Goal: Communication & Community: Answer question/provide support

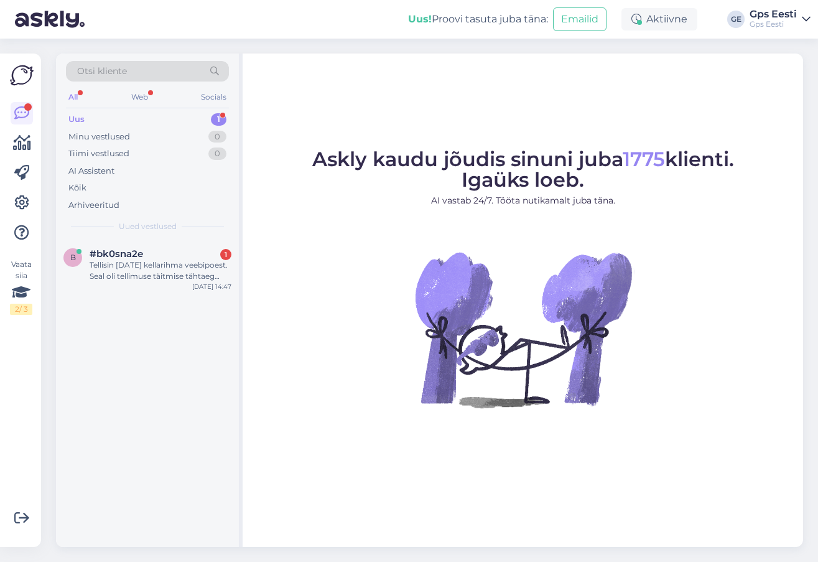
click at [134, 266] on div "Tellisin [DATE] kellarihma veebipoest. Seal oli tellimuse täitmise tähtaeg [DAT…" at bounding box center [161, 270] width 142 height 22
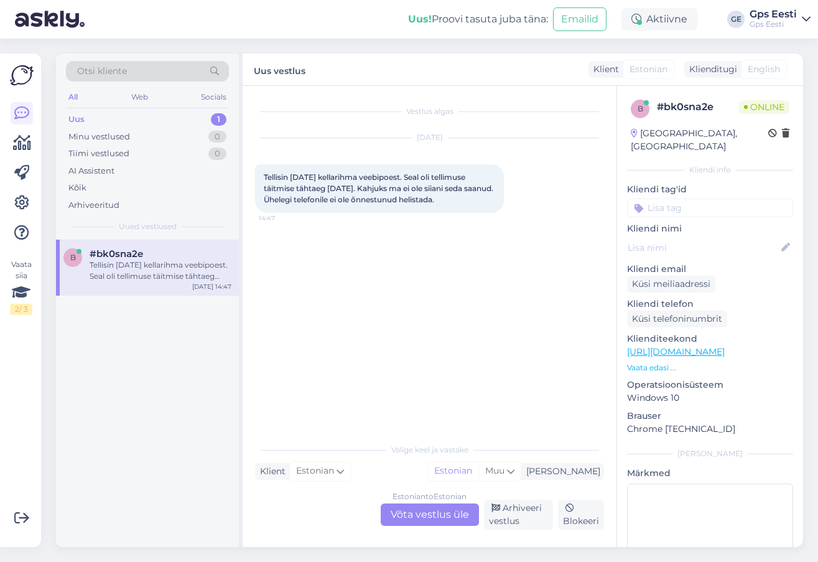
click at [414, 511] on div "Estonian to Estonian Võta vestlus üle" at bounding box center [430, 514] width 98 height 22
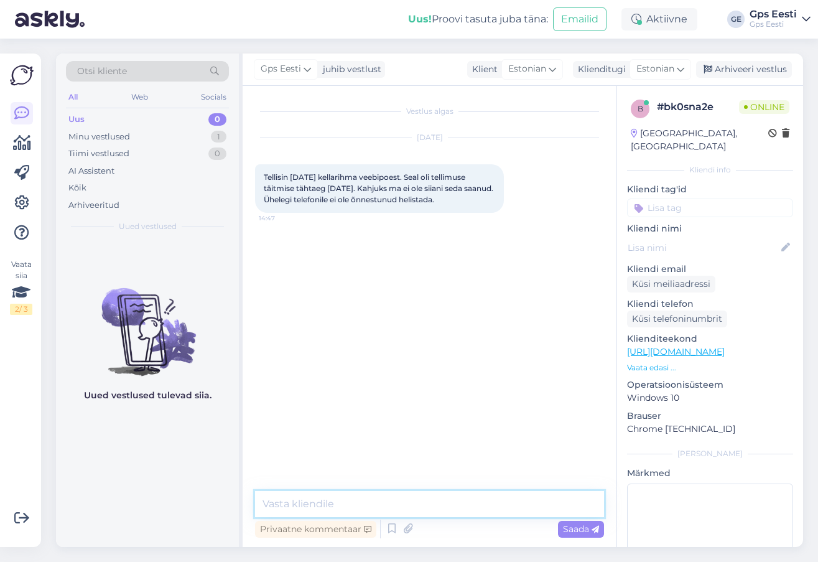
click at [357, 498] on textarea at bounding box center [429, 504] width 349 height 26
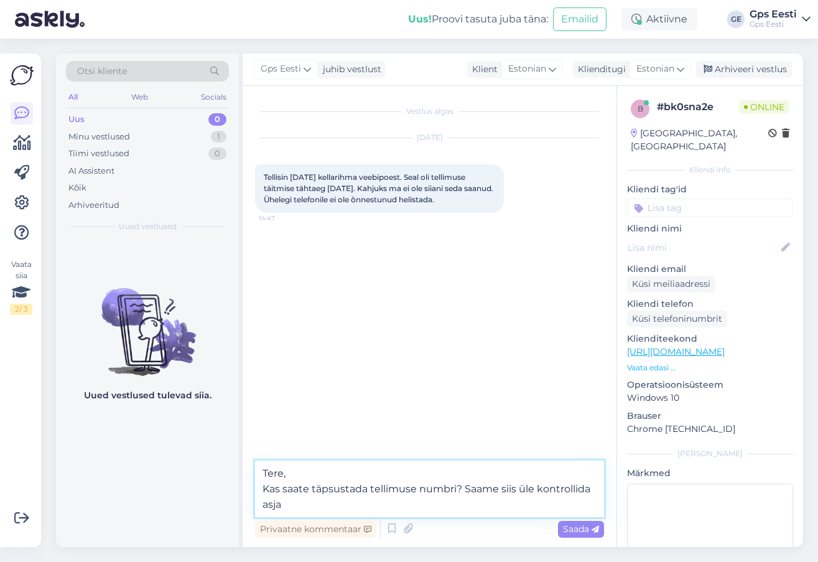
type textarea "Tere, Kas saate täpsustada tellimuse numbri? Saame siis üle kontrollida asja."
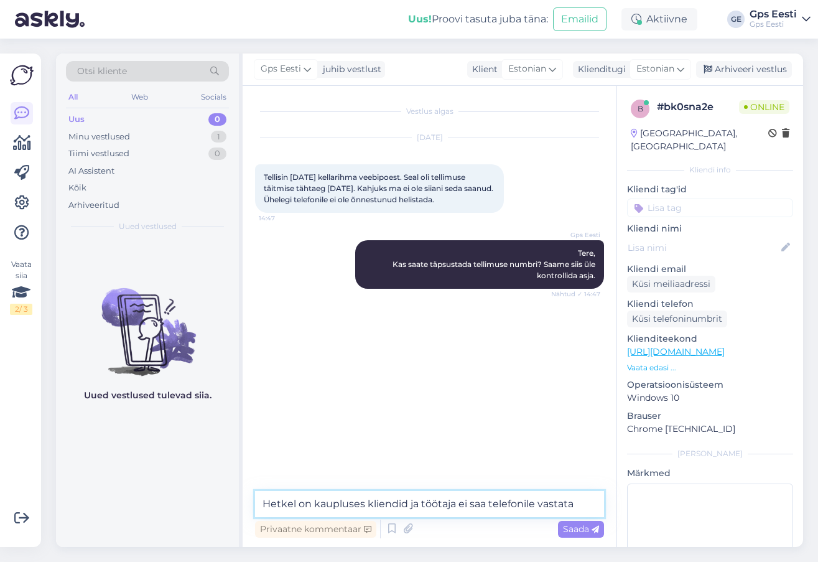
type textarea "Hetkel on kaupluses kliendid ja töötaja ei saa telefonile vastata."
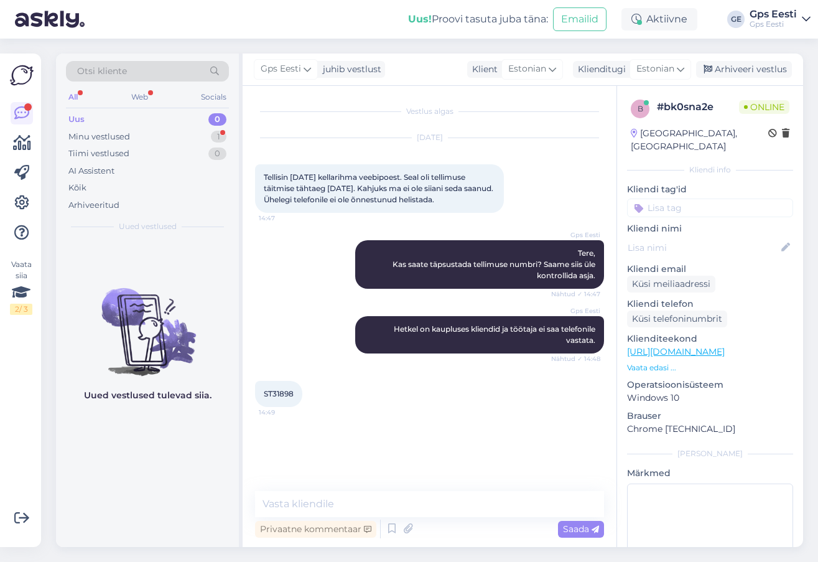
scroll to position [54, 0]
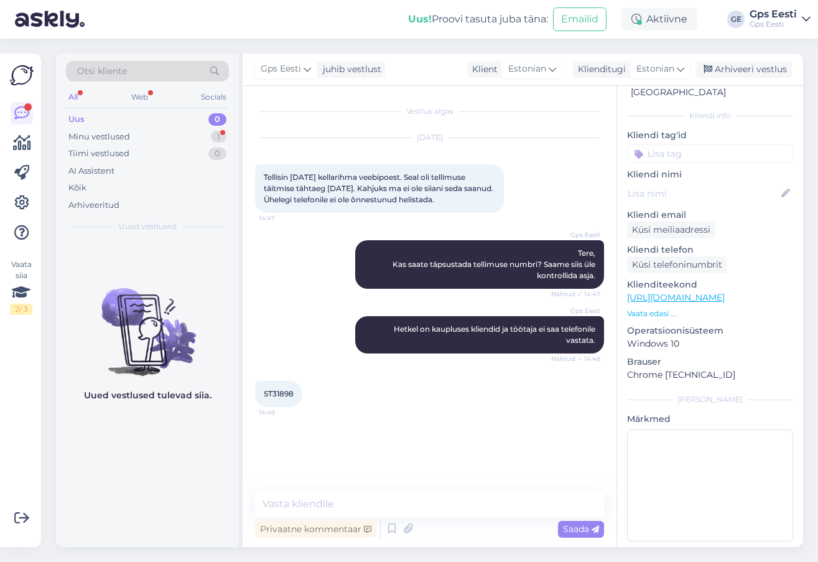
click at [274, 393] on span "ST31898" at bounding box center [279, 393] width 30 height 9
copy div "ST31898 14:49"
click at [324, 497] on textarea at bounding box center [429, 504] width 349 height 26
paste textarea "ST31898"
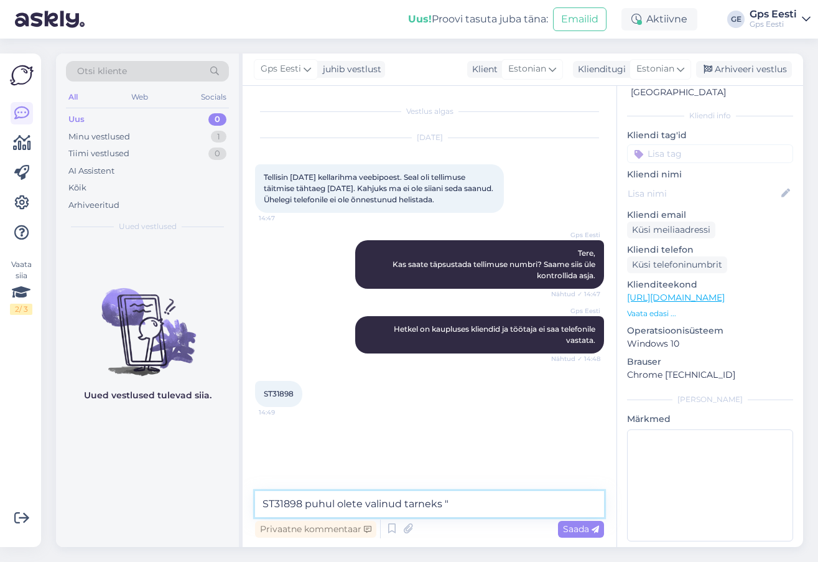
click at [477, 504] on textarea "ST31898 puhul olete valinud tarneks "" at bounding box center [429, 504] width 349 height 26
paste textarea "Tulen ise järgi Tallinna Tondile"
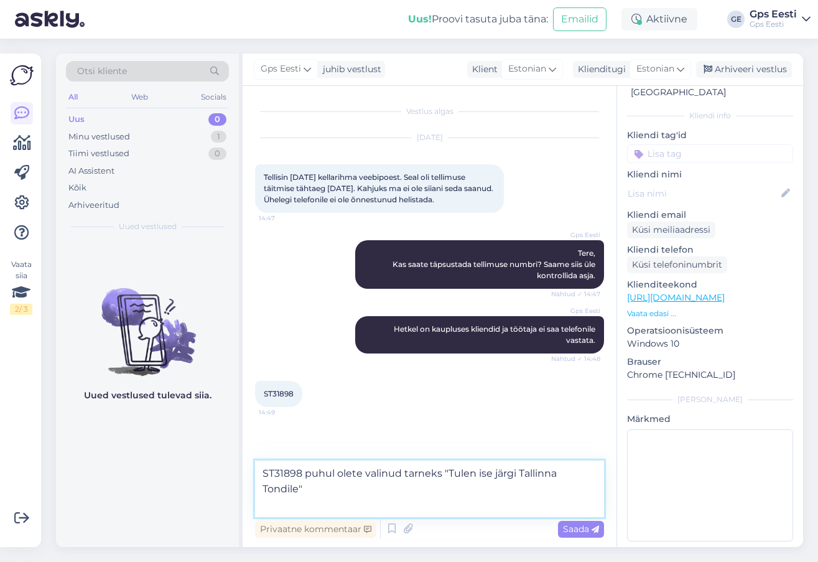
click at [328, 494] on textarea "ST31898 puhul olete valinud tarneks "Tulen ise järgi Tallinna Tondile"" at bounding box center [429, 488] width 349 height 57
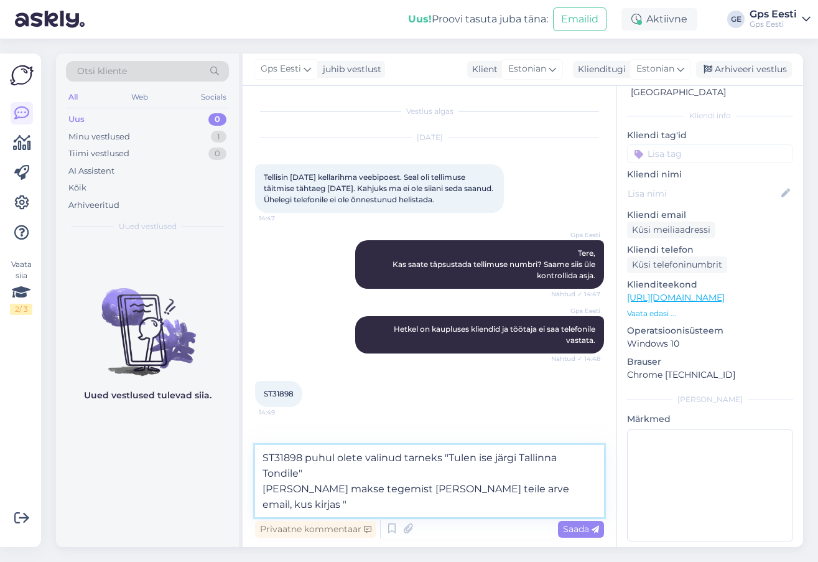
paste textarea "Valiku “Tulen ise järgi” korral ootab kaup sind esinduses ja võib kaubale järgi…"
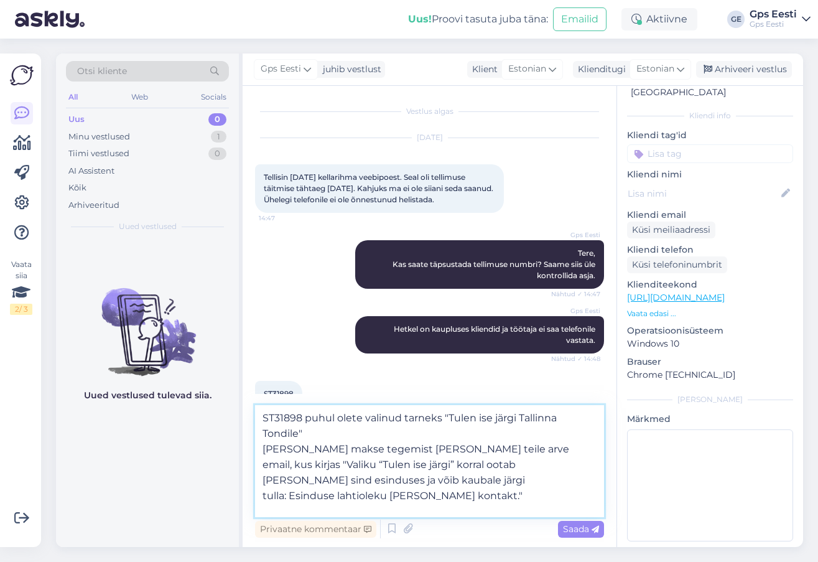
click at [417, 503] on textarea "ST31898 puhul olete valinud tarneks "Tulen ise järgi Tallinna Tondile" Peale ma…" at bounding box center [429, 461] width 349 height 112
paste textarea "18.09.2025"
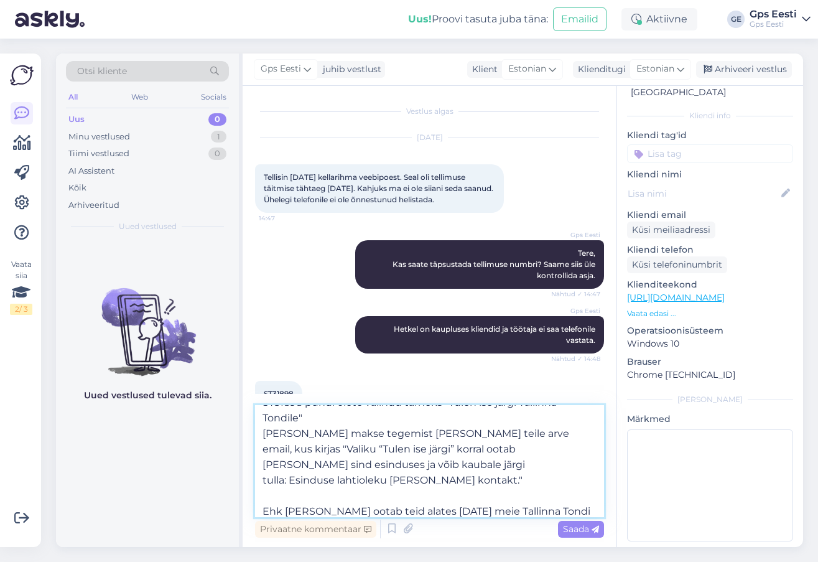
type textarea "ST31898 puhul olete valinud tarneks "Tulen ise järgi Tallinna Tondile" Peale ma…"
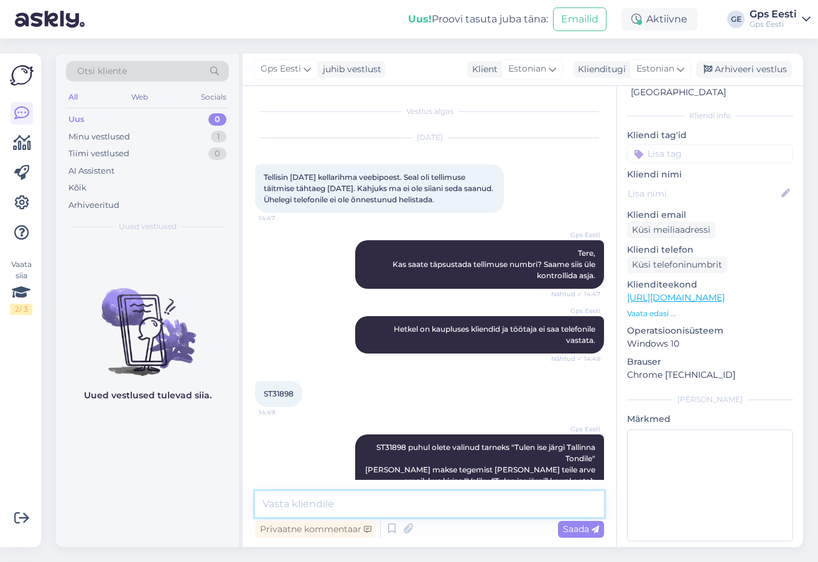
scroll to position [0, 0]
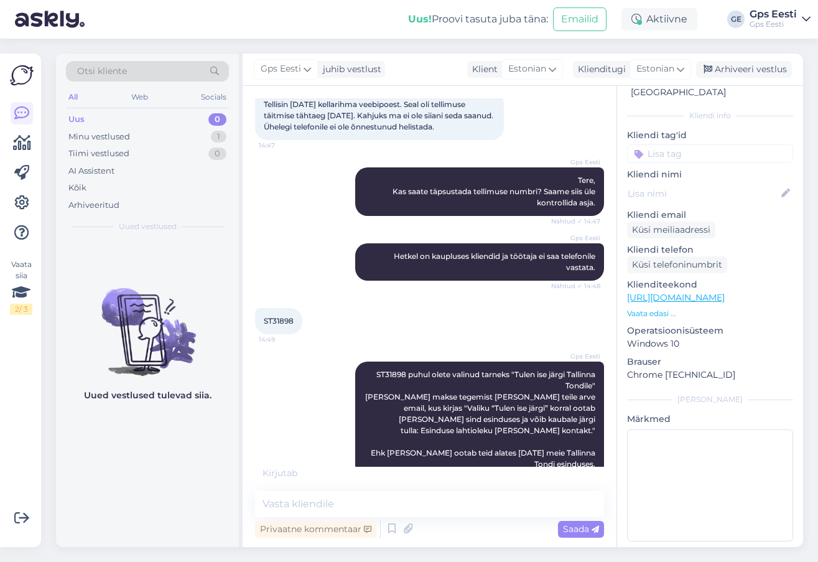
click at [194, 503] on div "Uued vestlused tulevad siia." at bounding box center [147, 393] width 183 height 307
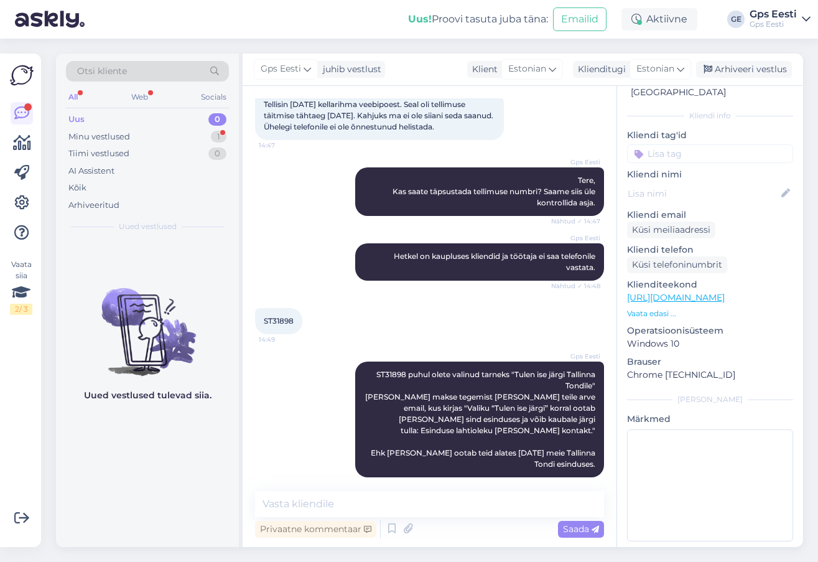
scroll to position [138, 0]
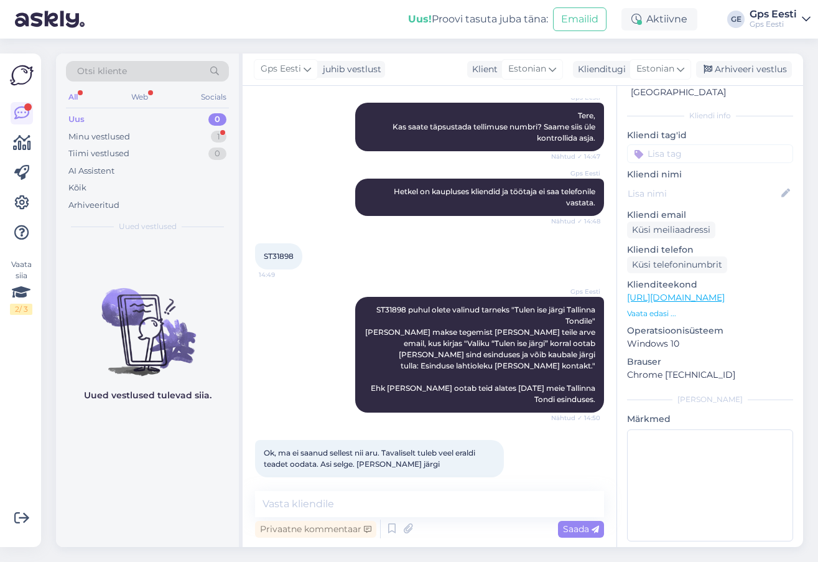
click at [147, 447] on div "Uued vestlused tulevad siia." at bounding box center [147, 393] width 183 height 307
click at [347, 503] on textarea at bounding box center [429, 504] width 349 height 26
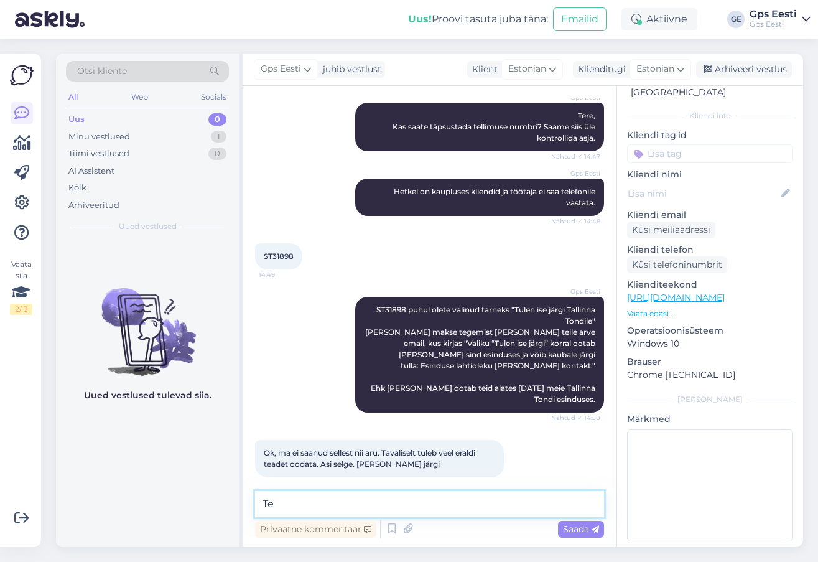
type textarea "T"
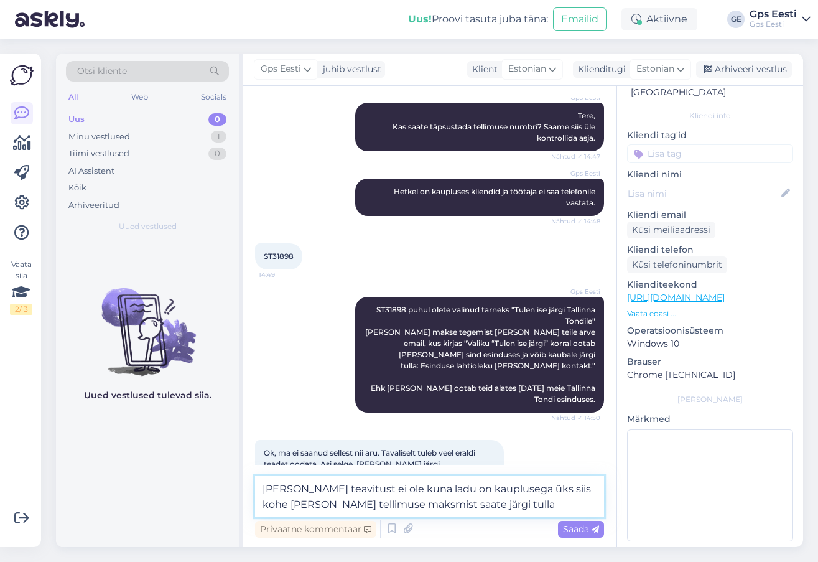
type textarea "Meil eraldi teavitust ei ole kuna ladu on kauplusega üks siis kohe peale tellim…"
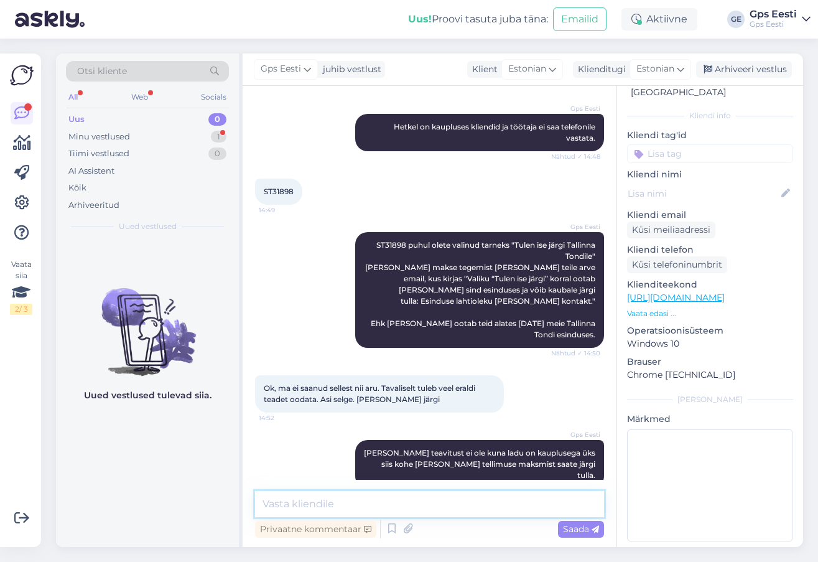
scroll to position [256, 0]
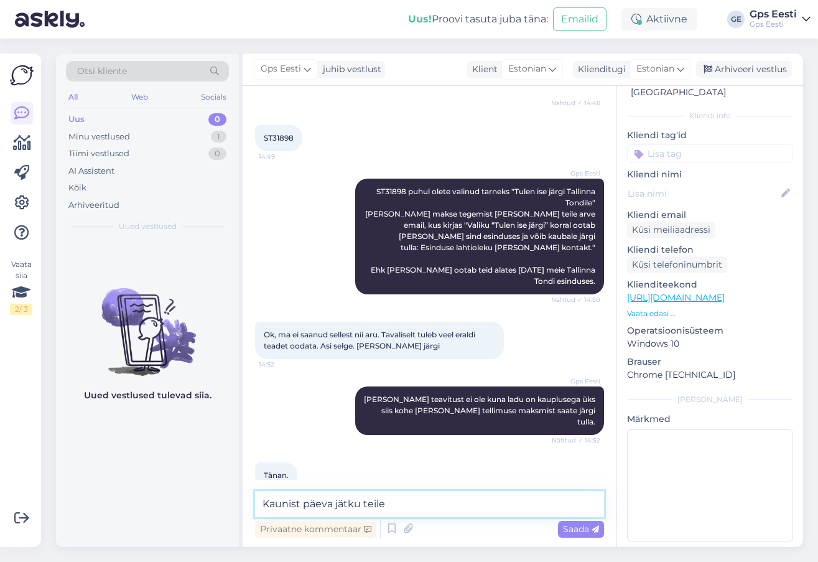
type textarea "Kaunist päeva jätku teile!"
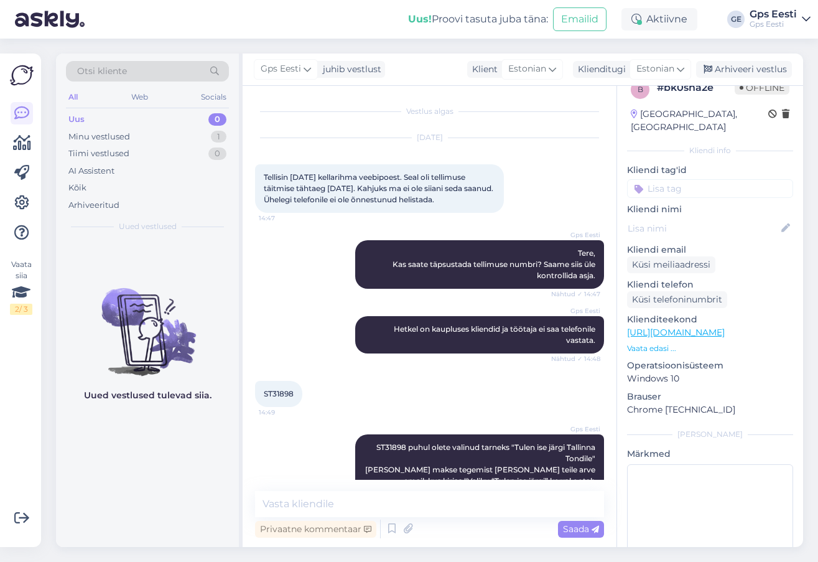
scroll to position [0, 0]
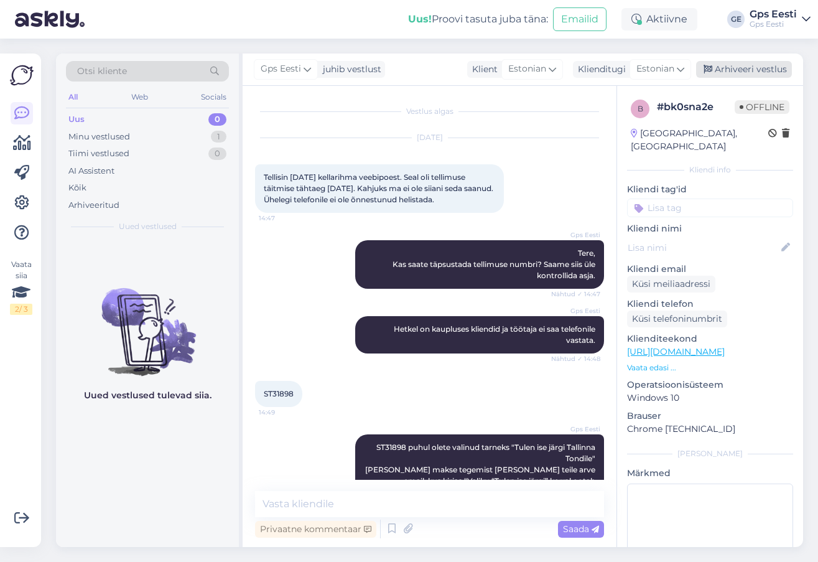
drag, startPoint x: 736, startPoint y: 60, endPoint x: 724, endPoint y: 72, distance: 17.2
click at [736, 60] on div "Gps Eesti juhib vestlust Klient Estonian Klienditugi Estonian Arhiveeri vestlus" at bounding box center [523, 70] width 561 height 32
click at [723, 73] on div "Arhiveeri vestlus" at bounding box center [744, 69] width 96 height 17
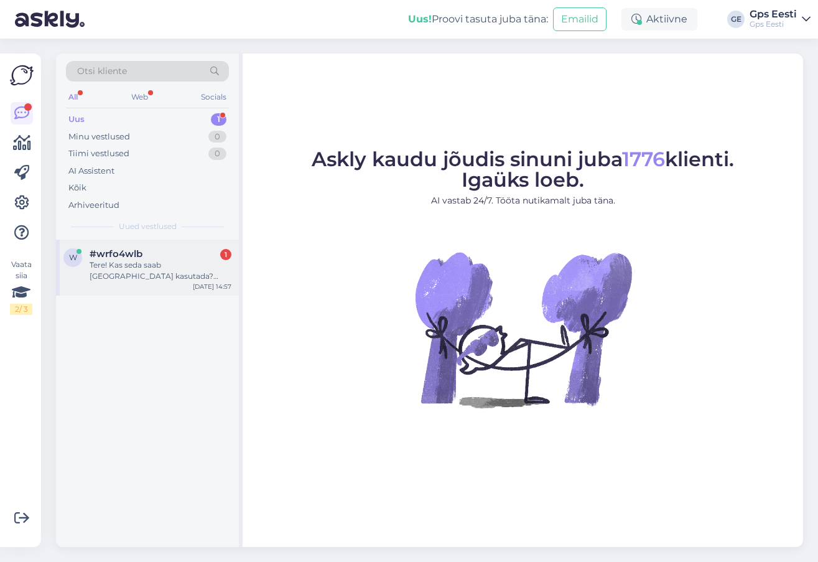
click at [199, 267] on div "Tere! Kas seda saab [GEOGRAPHIC_DATA] kasutada? [URL][DOMAIN_NAME] Mõtlen siink…" at bounding box center [161, 270] width 142 height 22
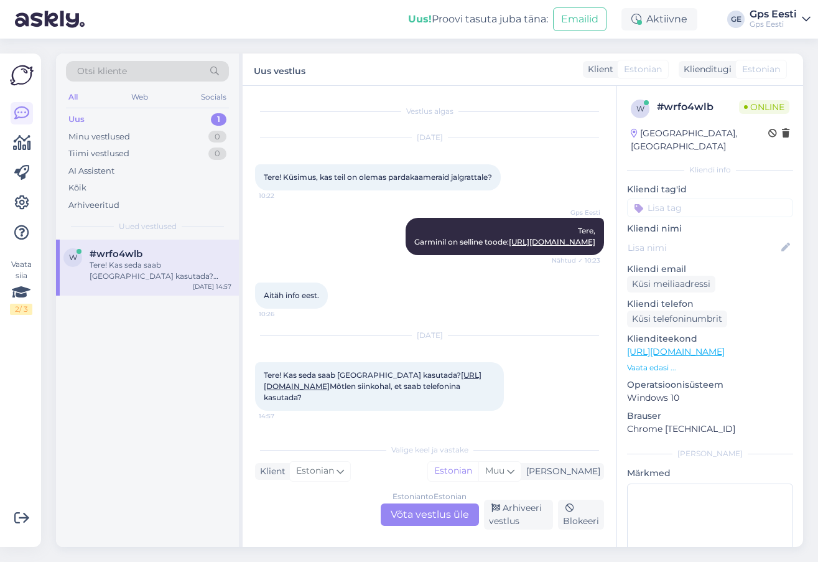
scroll to position [32, 0]
click at [347, 387] on link "[URL][DOMAIN_NAME]" at bounding box center [373, 380] width 218 height 21
click at [435, 521] on div "Estonian to Estonian Võta vestlus üle" at bounding box center [430, 514] width 98 height 22
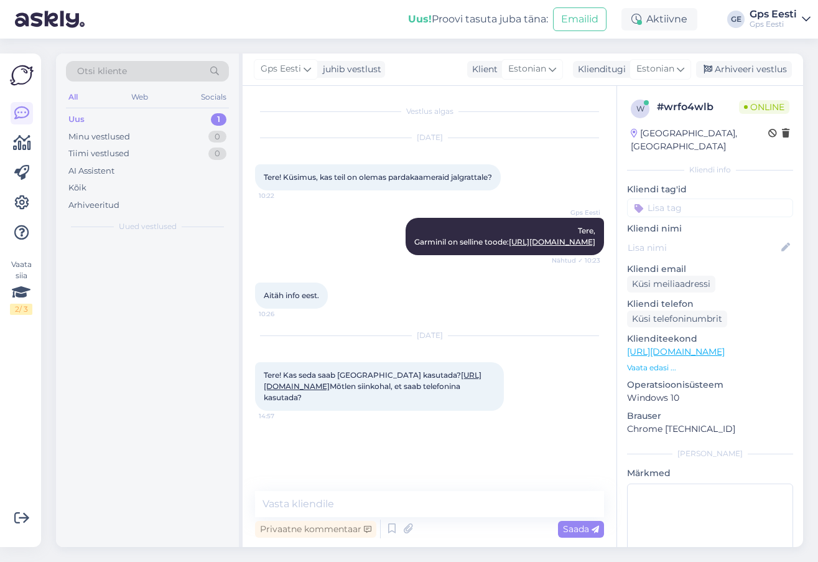
scroll to position [0, 0]
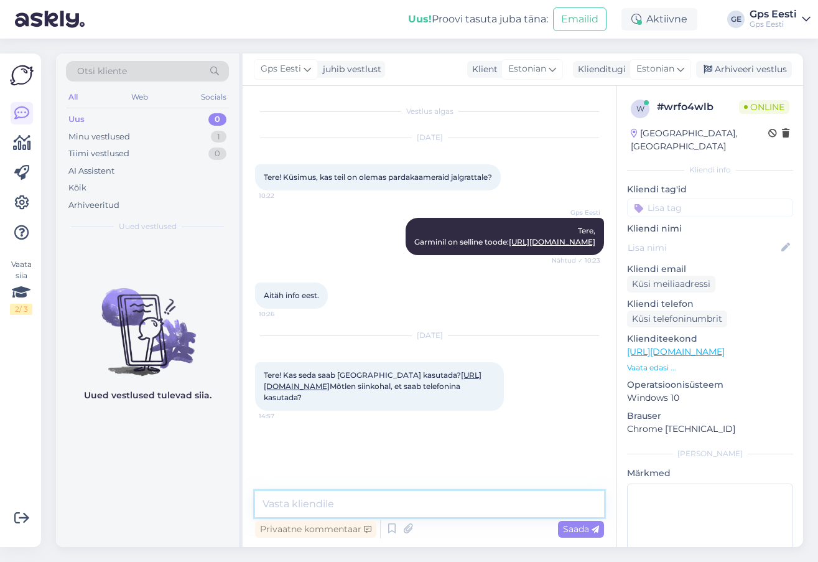
click at [408, 502] on textarea at bounding box center [429, 504] width 349 height 26
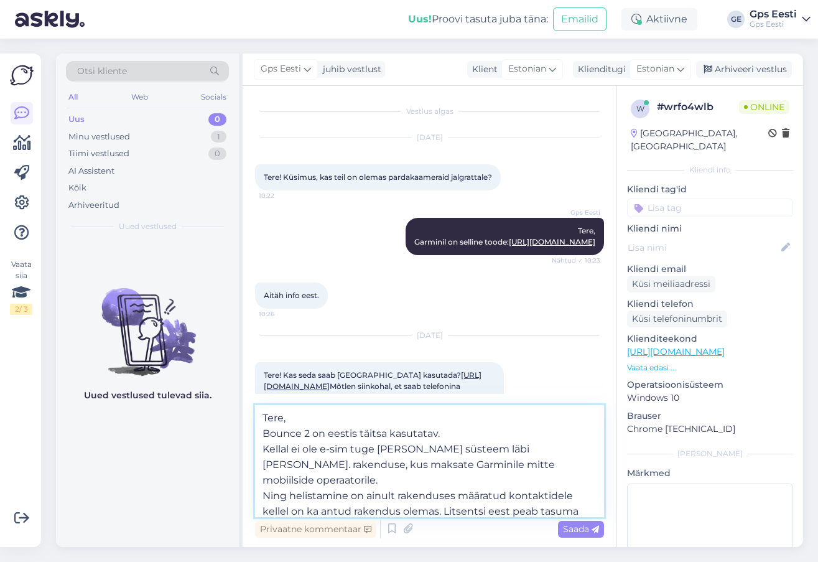
type textarea "Tere, Bounce 2 on eestis täitsa kasutatav. Kellal ei ole e-sim tuge [PERSON_NAM…"
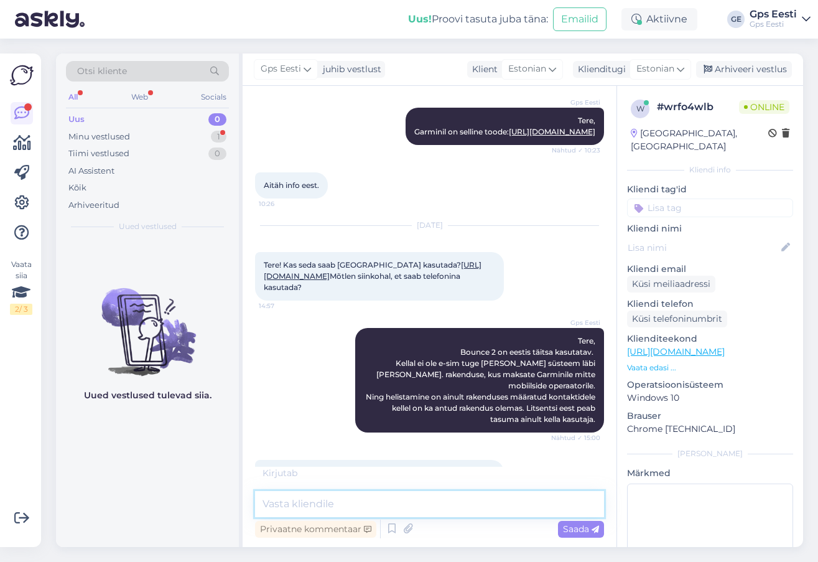
scroll to position [188, 0]
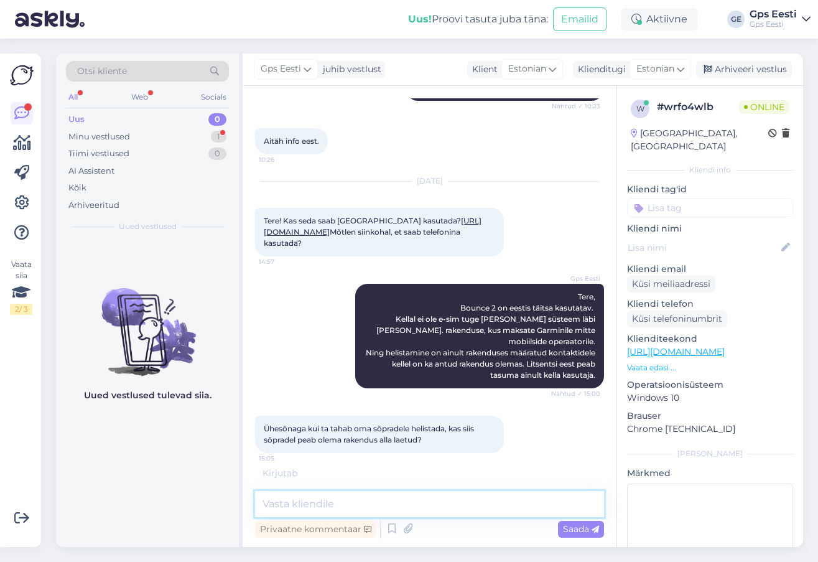
click at [339, 513] on textarea at bounding box center [429, 504] width 349 height 26
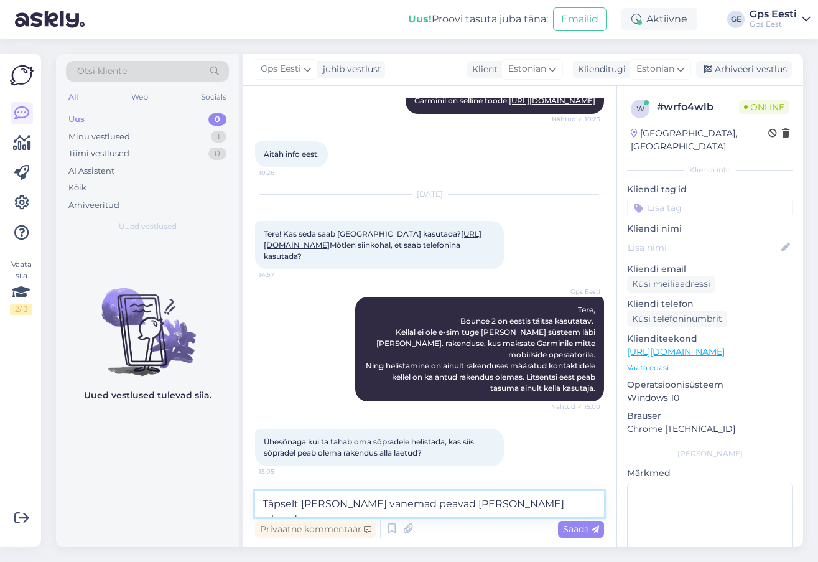
scroll to position [228, 0]
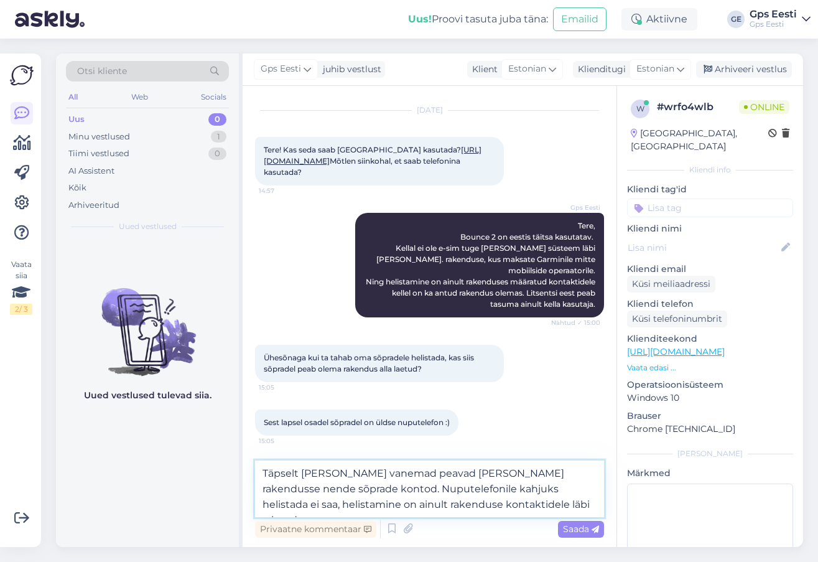
type textarea "Täpselt [PERSON_NAME] vanemad peavad [PERSON_NAME] rakendusse nende sõprade kon…"
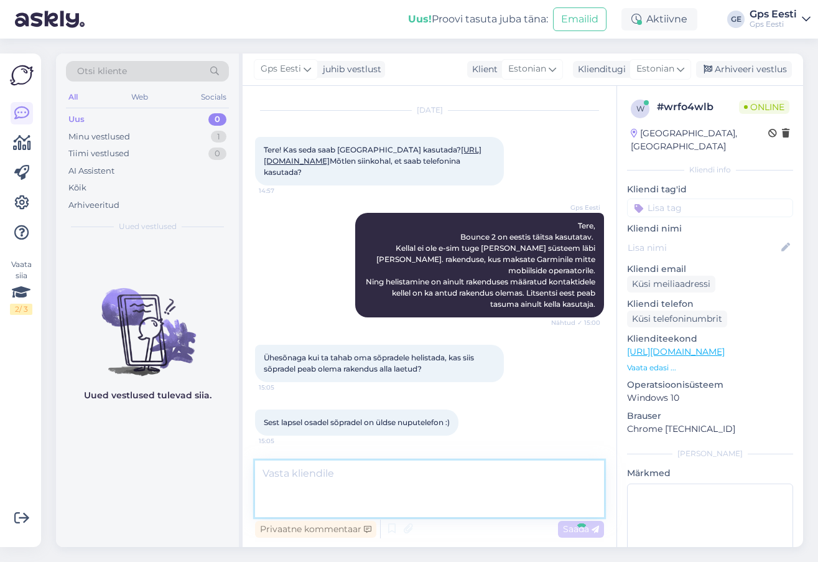
scroll to position [315, 0]
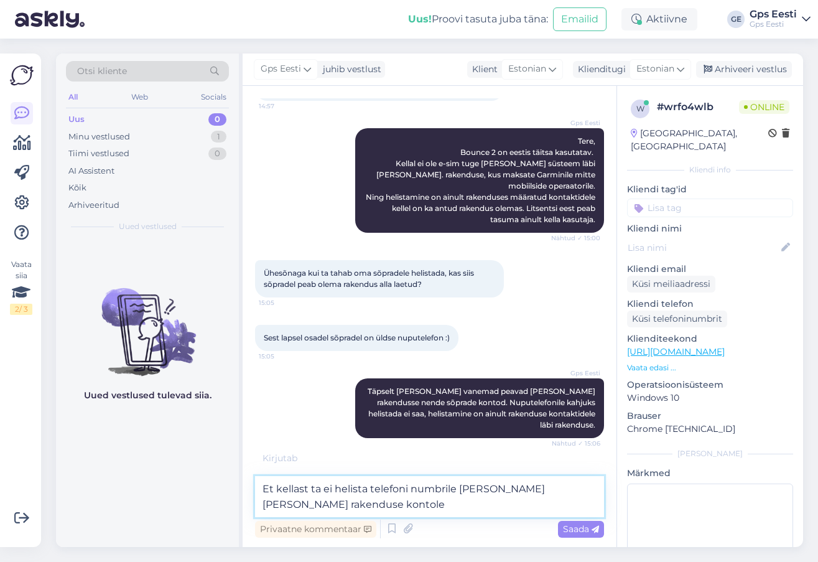
type textarea "Et kellast ta ei helista telefoni numbrile [PERSON_NAME] [PERSON_NAME] rakendus…"
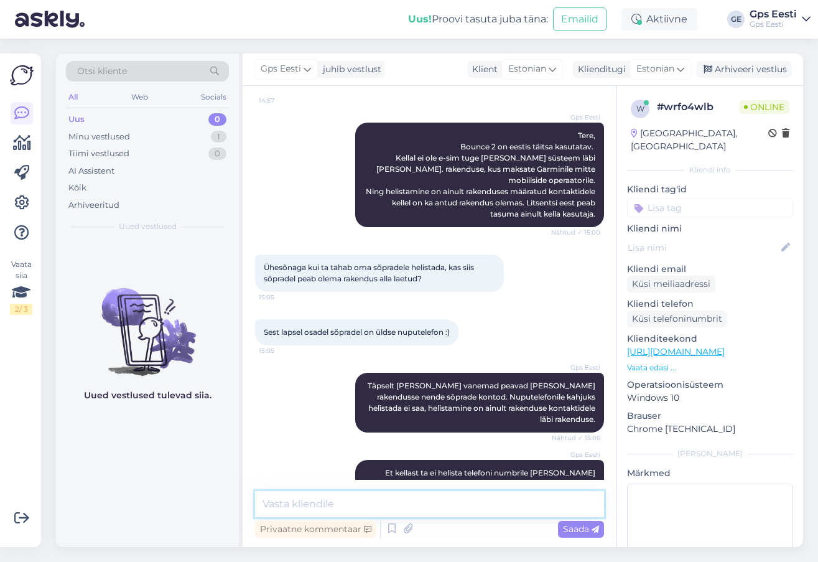
scroll to position [380, 0]
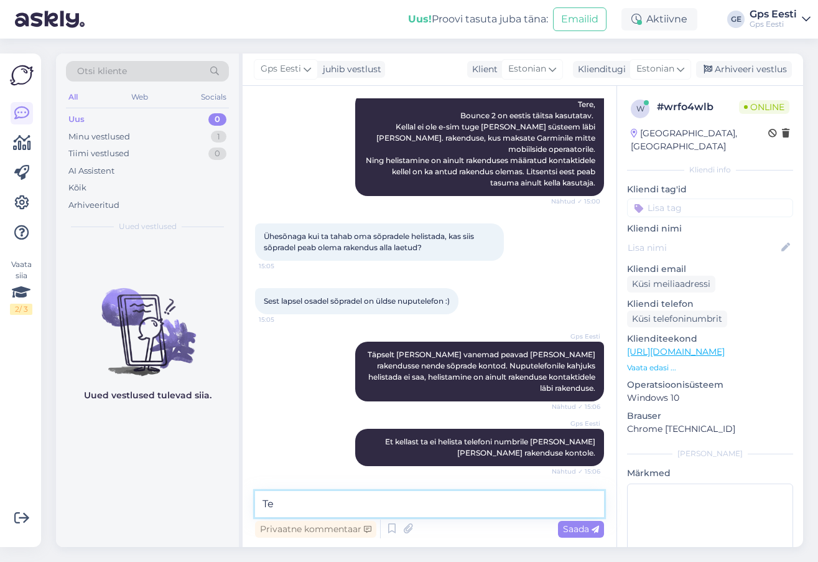
type textarea "T"
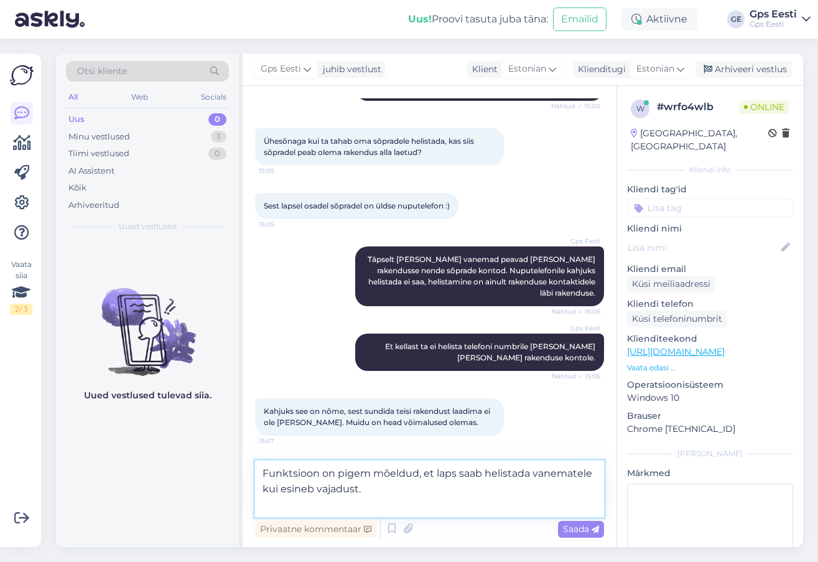
scroll to position [460, 0]
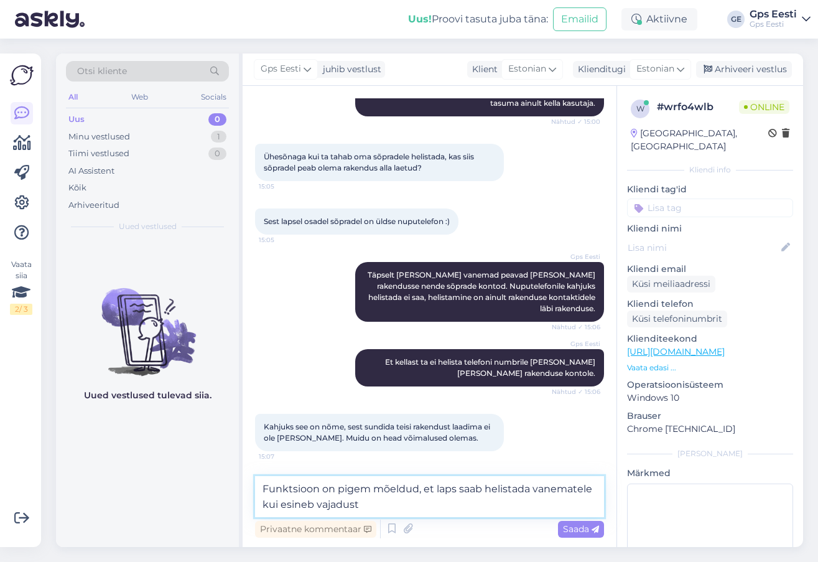
type textarea "Funktsioon on pigem mõeldud, et laps saab helistada vanematele kui esineb vajad…"
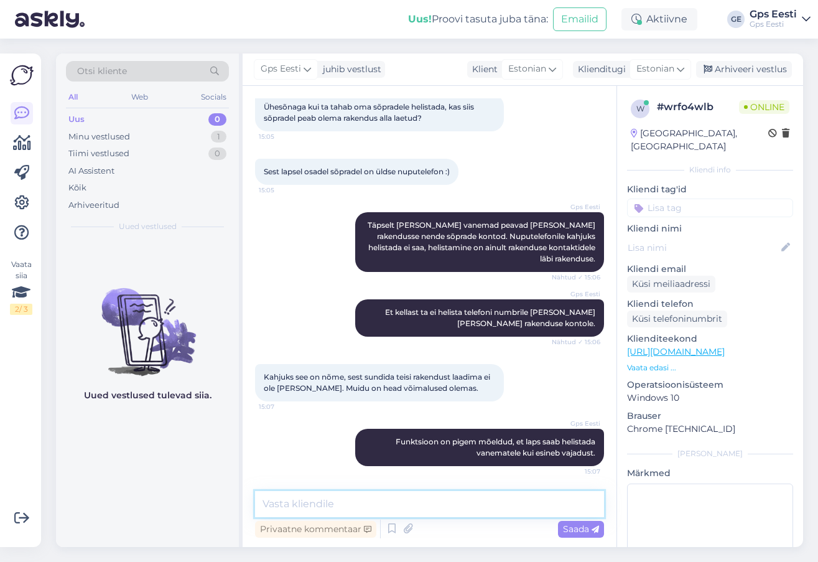
click at [317, 511] on textarea at bounding box center [429, 504] width 349 height 26
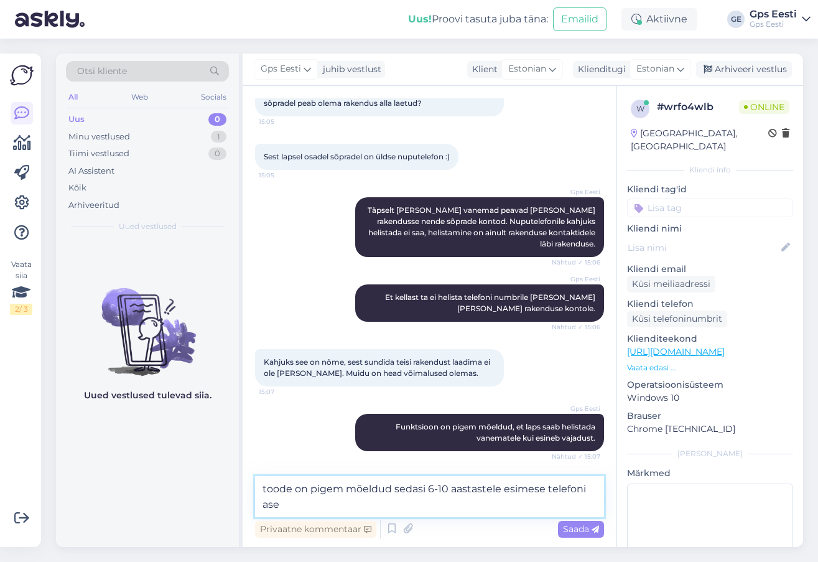
scroll to position [525, 0]
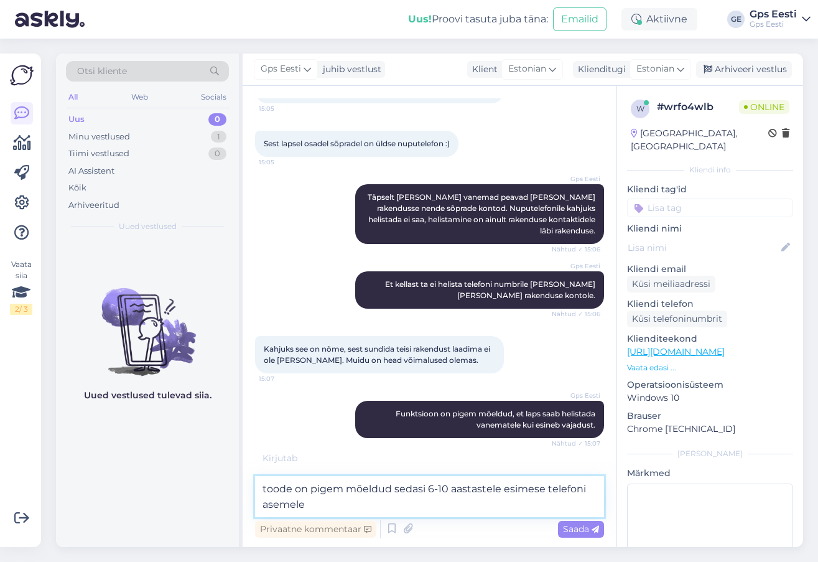
drag, startPoint x: 266, startPoint y: 490, endPoint x: 248, endPoint y: 487, distance: 18.2
click at [249, 487] on div "Vestlus algas [DATE] Tere! Küsimus, kas teil on olemas pardakaameraid jalgratta…" at bounding box center [430, 316] width 374 height 461
click at [350, 504] on textarea "Toode on pigem mõeldud sedasi 6-10 aastastele esimese telefoni asemele" at bounding box center [429, 496] width 349 height 41
type textarea "Toode on pigem mõeldud sedasi 6-10 aastastele esimese telefoni asemele, et vane…"
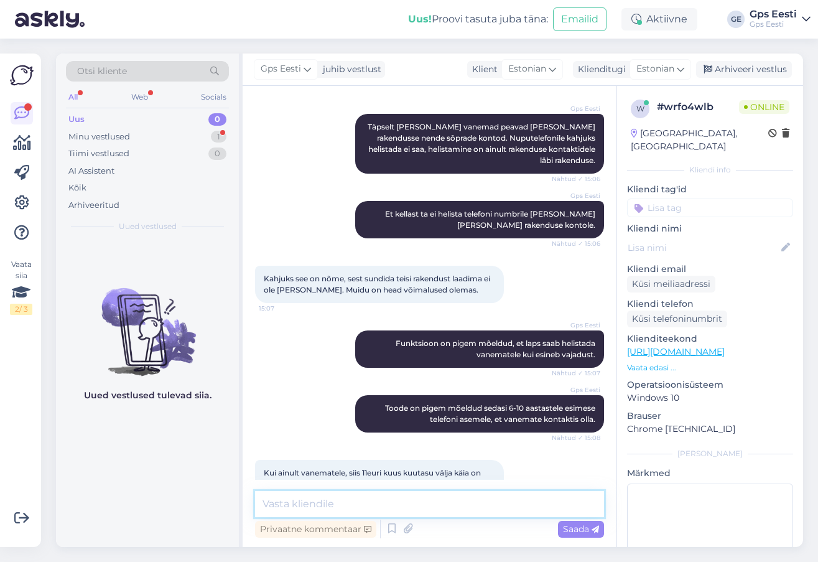
scroll to position [661, 0]
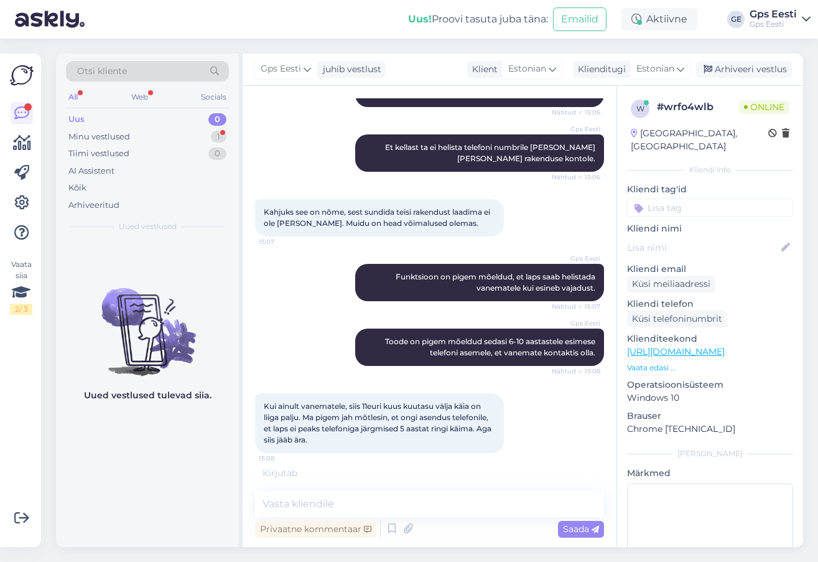
click at [725, 346] on link "[URL][DOMAIN_NAME]" at bounding box center [676, 351] width 98 height 11
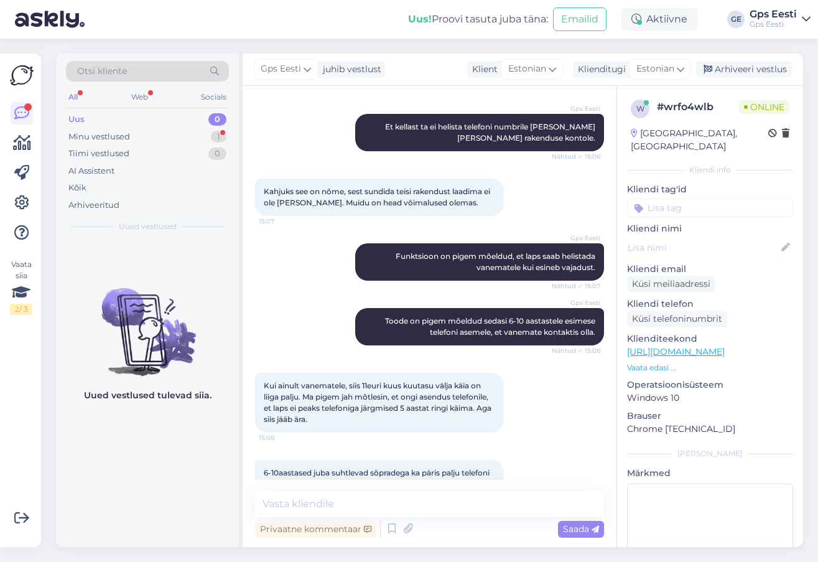
scroll to position [726, 0]
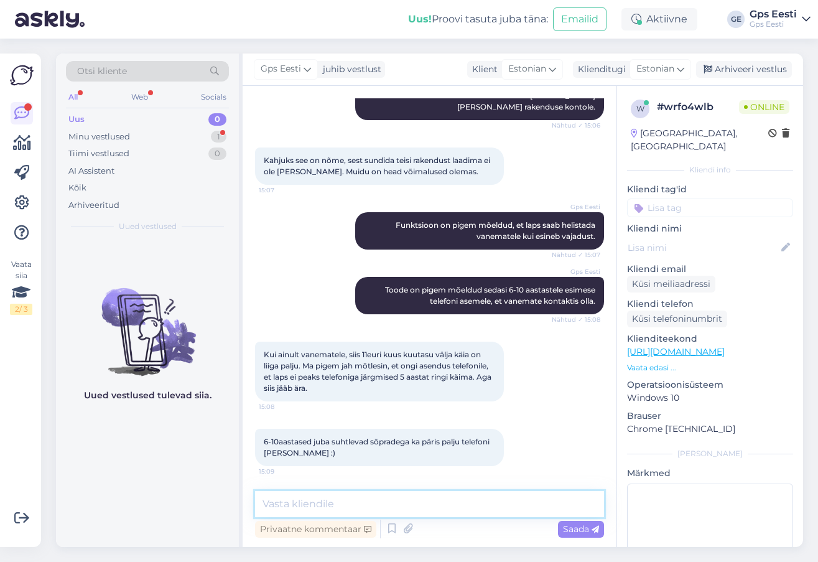
click at [313, 503] on textarea at bounding box center [429, 504] width 349 height 26
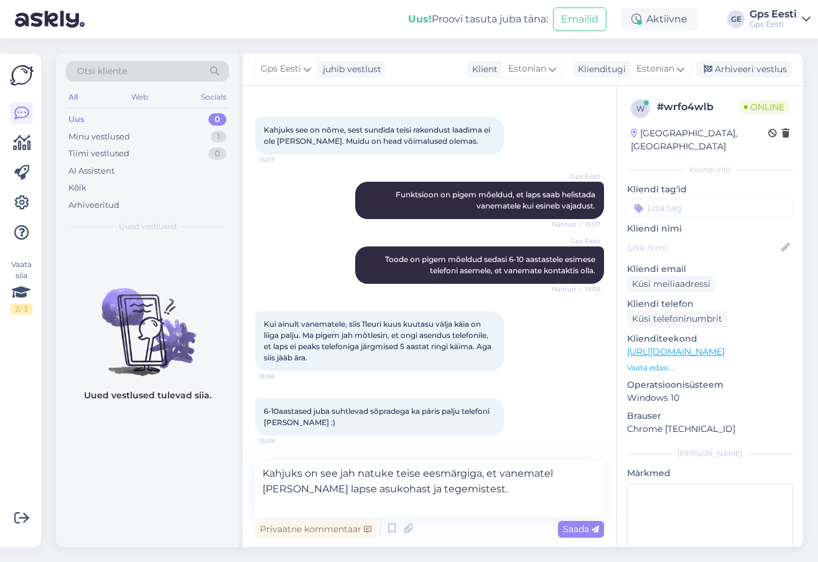
click at [457, 517] on div "Privaatne kommentaar Saada" at bounding box center [429, 529] width 349 height 24
click at [434, 508] on textarea "Kahjuks on see jah natuke teise eesmärgiga, et vanematel [PERSON_NAME] lapse as…" at bounding box center [429, 488] width 349 height 57
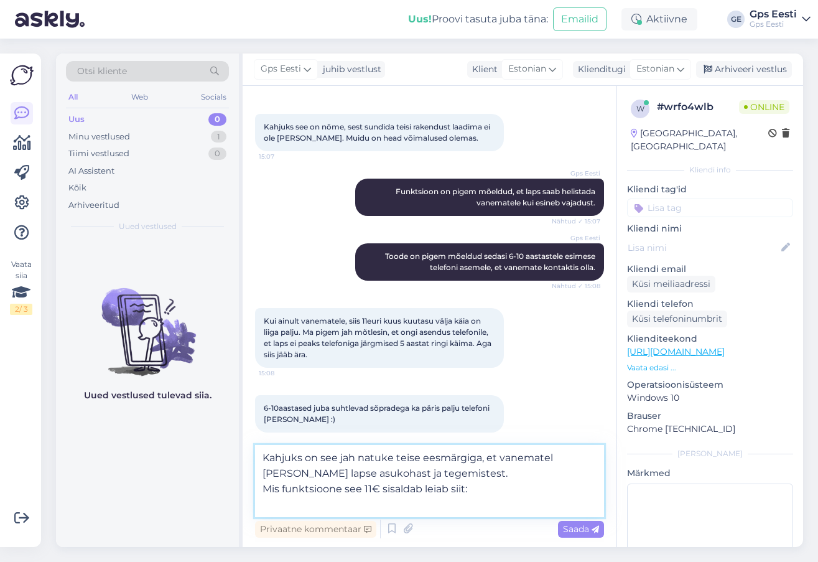
paste textarea "[URL][DOMAIN_NAME]"
type textarea "Kahjuks on see jah natuke teise eesmärgiga, et vanematel [PERSON_NAME] lapse as…"
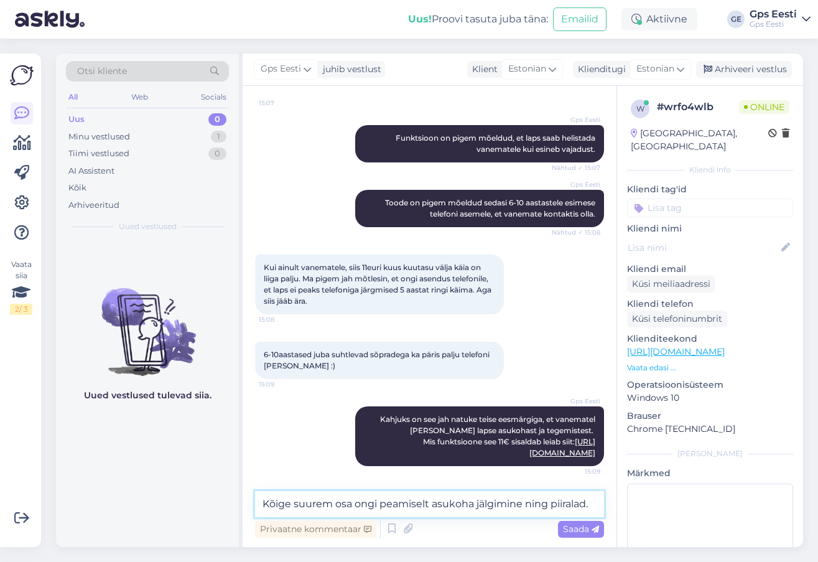
scroll to position [844, 0]
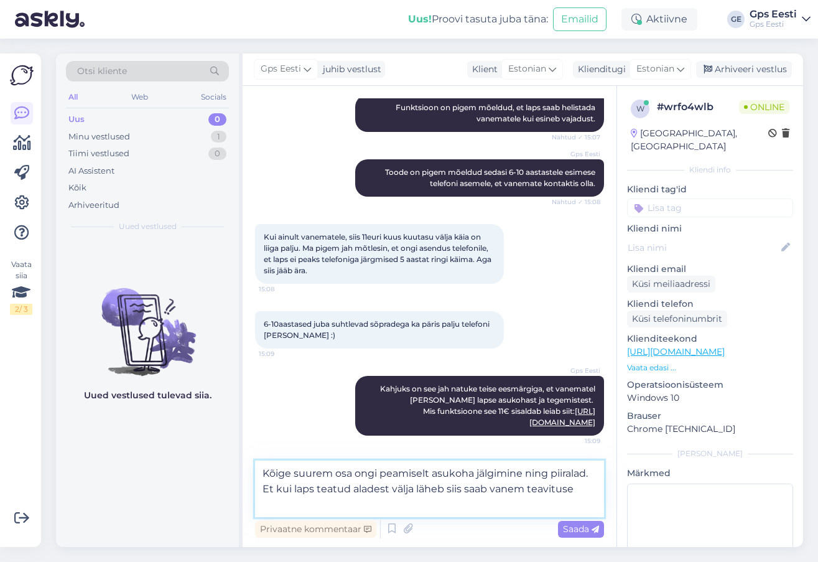
type textarea "Kõige suurem osa ongi peamiselt asukoha jälgimine ning piiralad. Et kui laps te…"
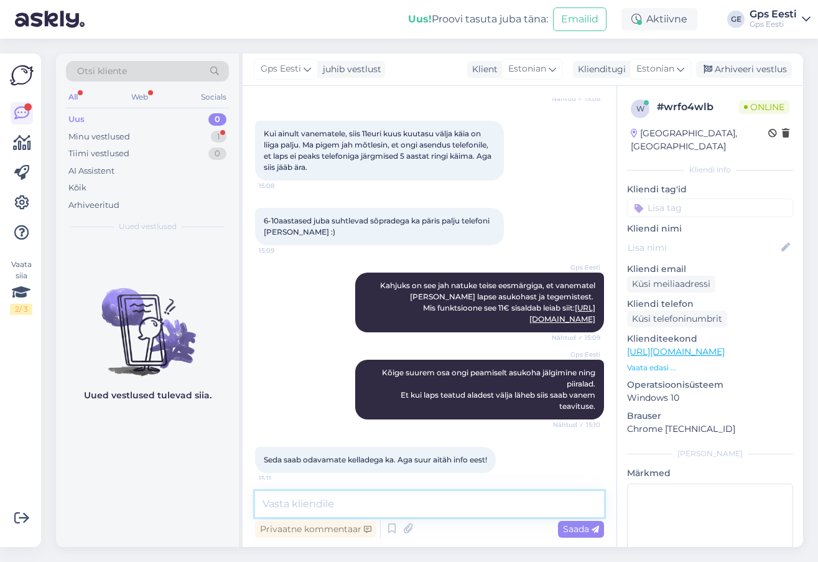
scroll to position [954, 0]
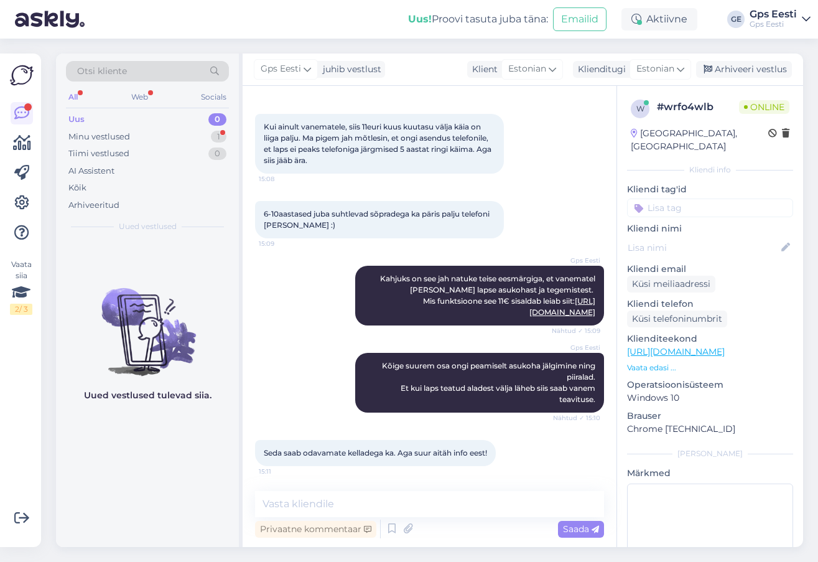
click at [162, 471] on div "Uued vestlused tulevad siia." at bounding box center [147, 393] width 183 height 307
click at [360, 507] on textarea at bounding box center [429, 504] width 349 height 26
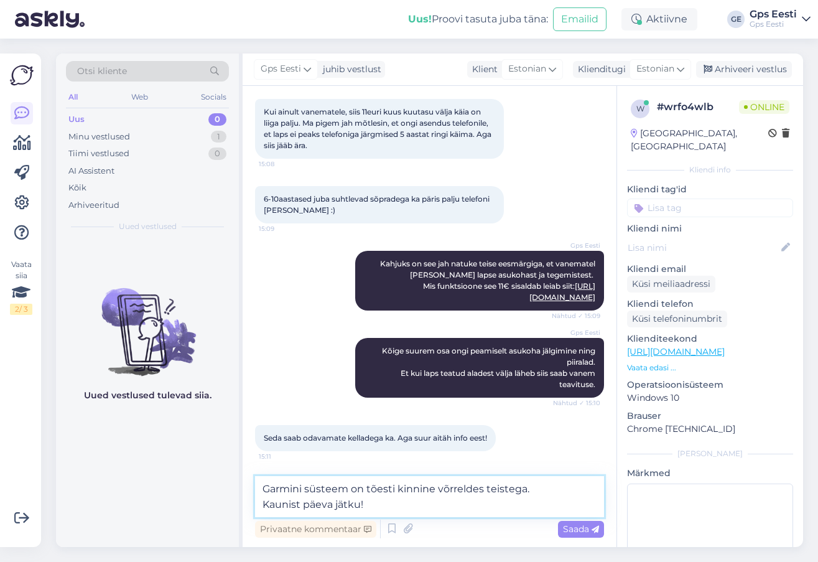
click at [559, 486] on textarea "Garmini süsteem on tõesti kinnine võrreldes teistega. Kaunist päeva jätku!" at bounding box center [429, 496] width 349 height 41
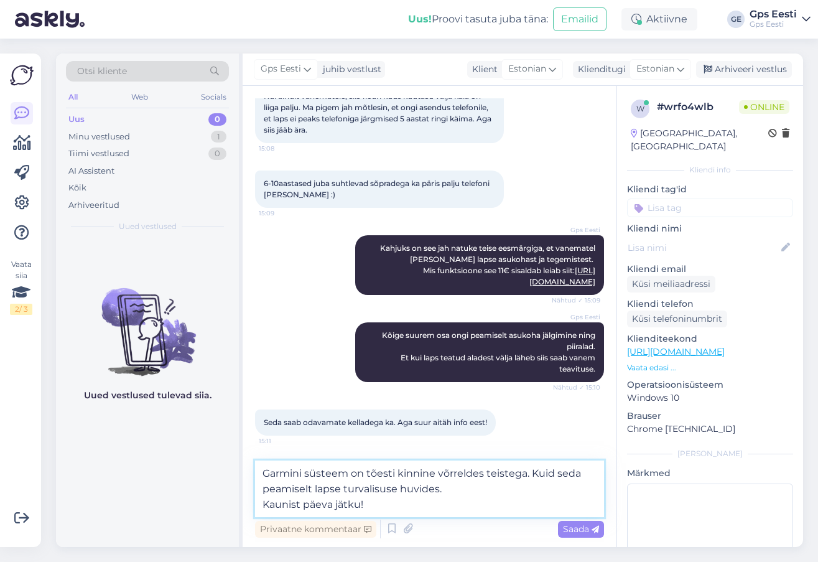
scroll to position [984, 0]
click at [382, 504] on textarea "Garmini süsteem on tõesti kinnine võrreldes teistega. Kuid seda peamiselt lapse…" at bounding box center [429, 488] width 349 height 57
type textarea "Garmini süsteem on tõesti kinnine võrreldes teistega. Kuid seda peamiselt lapse…"
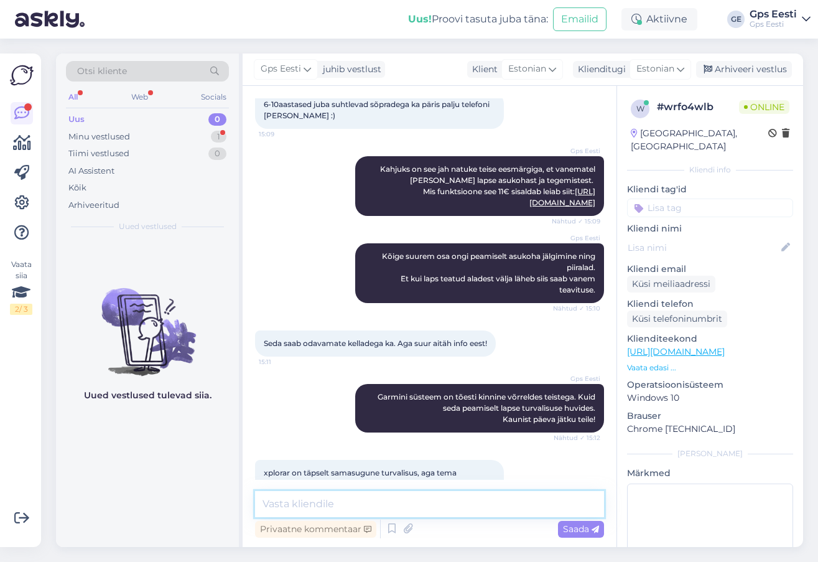
scroll to position [1117, 0]
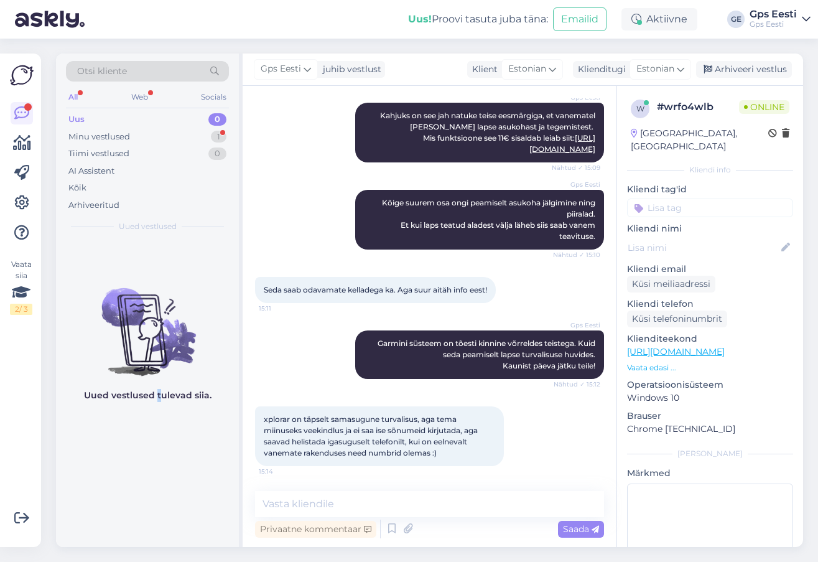
click at [159, 498] on div "Uued vestlused tulevad siia." at bounding box center [147, 393] width 183 height 307
click at [380, 502] on textarea at bounding box center [429, 504] width 349 height 26
click at [105, 138] on div "Minu vestlused" at bounding box center [99, 137] width 62 height 12
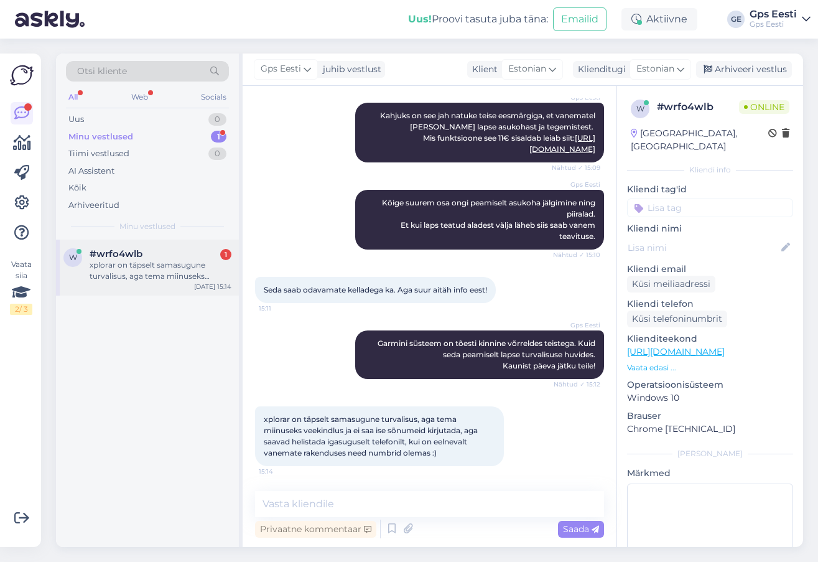
click at [121, 272] on div "xplorar on täpselt samasugune turvalisus, aga tema miinuseks veekindlus ja ei s…" at bounding box center [161, 270] width 142 height 22
click at [134, 499] on div "w #wrfo4wlb xplorar on täpselt samasugune turvalisus, aga tema miinuseks veekin…" at bounding box center [147, 393] width 183 height 307
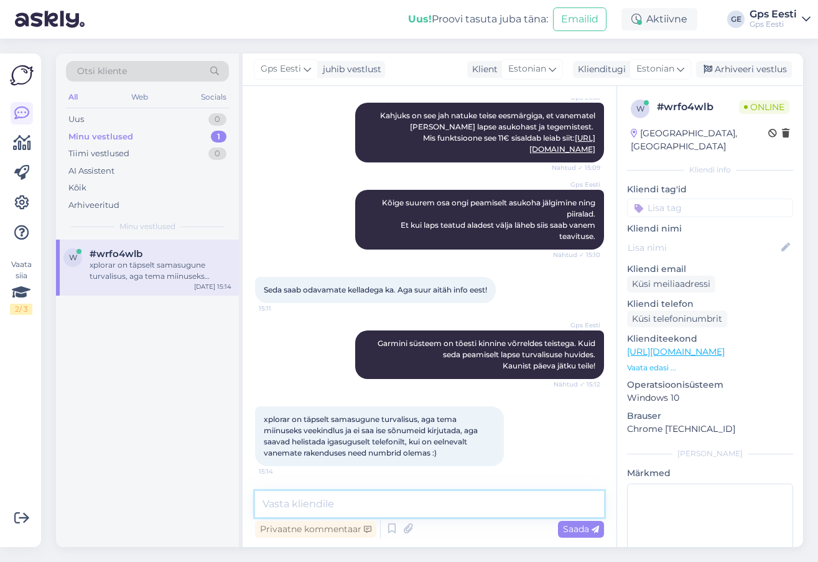
click at [497, 507] on textarea at bounding box center [429, 504] width 349 height 26
type textarea "Selge"
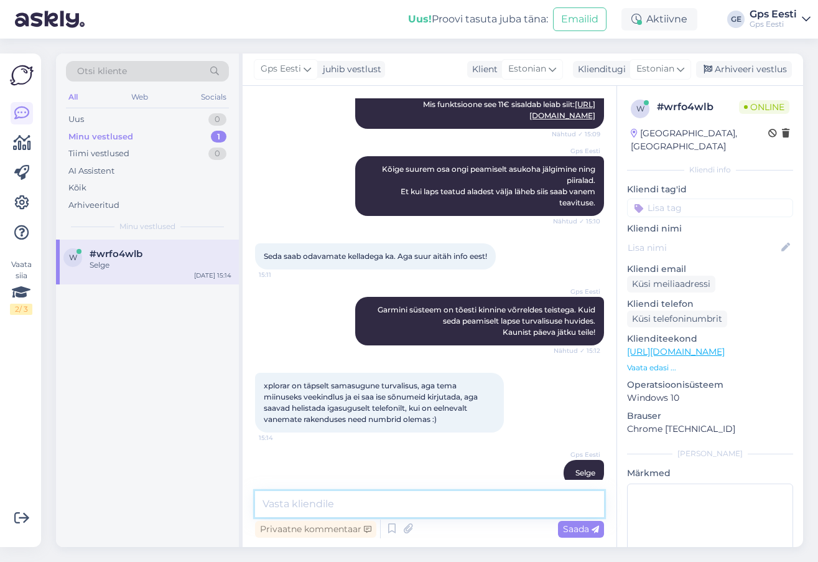
scroll to position [1170, 0]
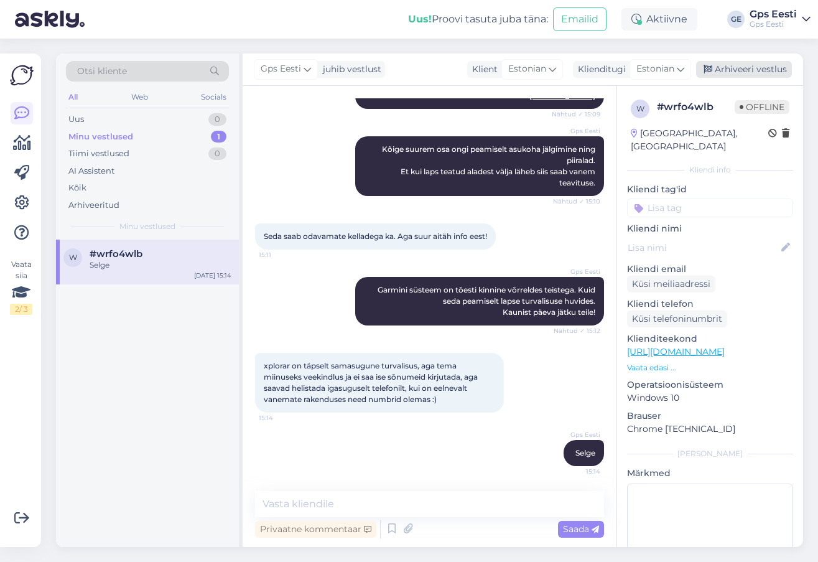
click at [751, 66] on div "Arhiveeri vestlus" at bounding box center [744, 69] width 96 height 17
